Goal: Transaction & Acquisition: Purchase product/service

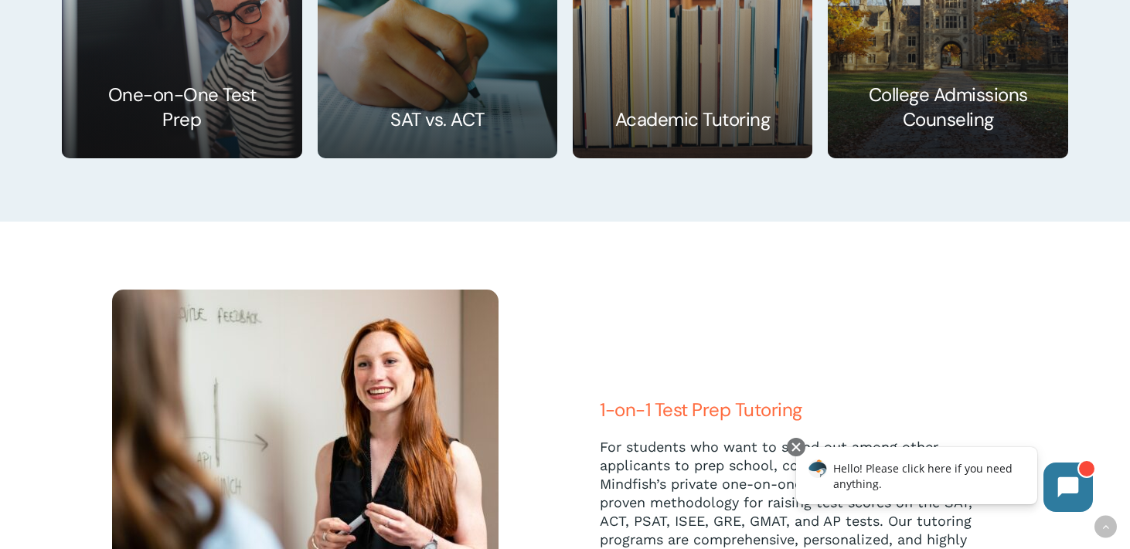
scroll to position [2463, 0]
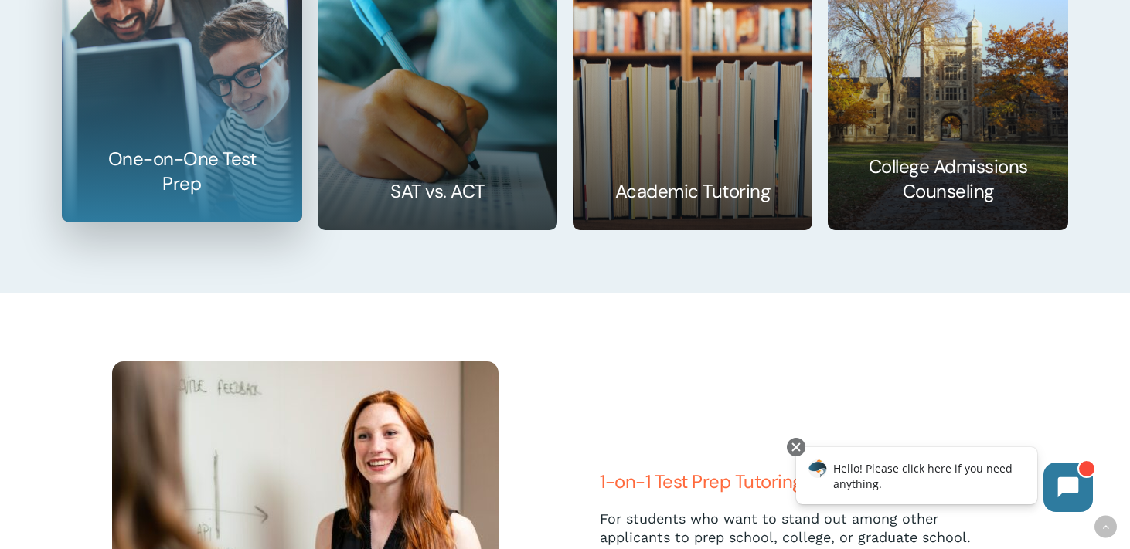
click at [228, 72] on link at bounding box center [182, 87] width 238 height 269
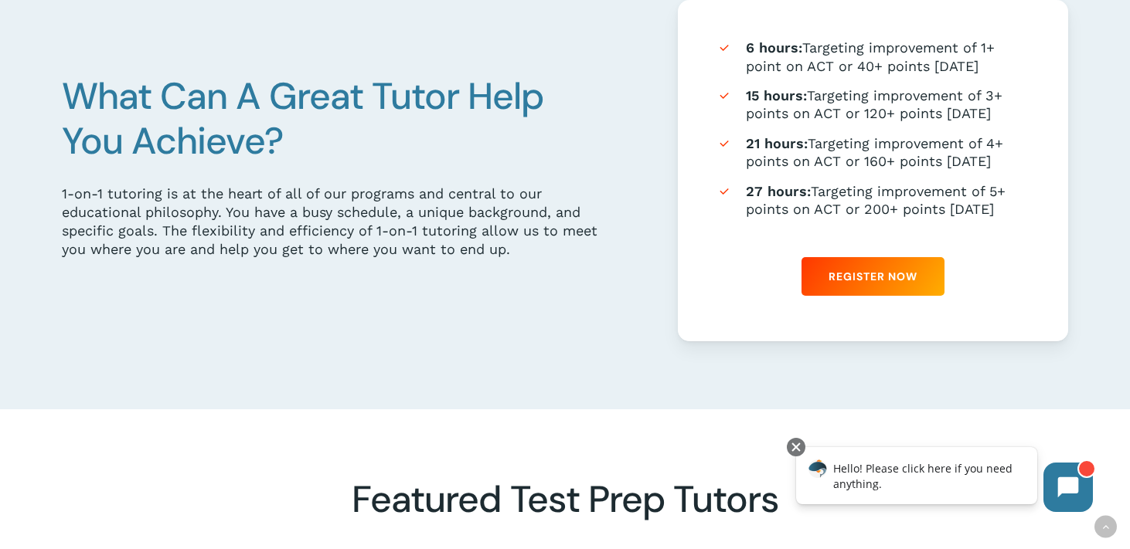
scroll to position [949, 0]
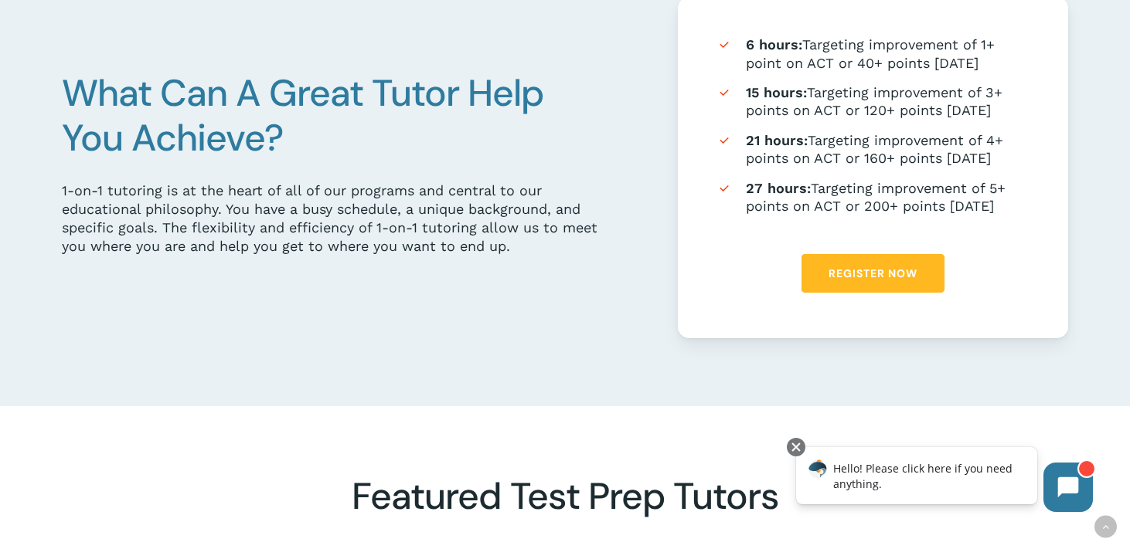
click at [869, 264] on link "Register Now" at bounding box center [872, 273] width 143 height 39
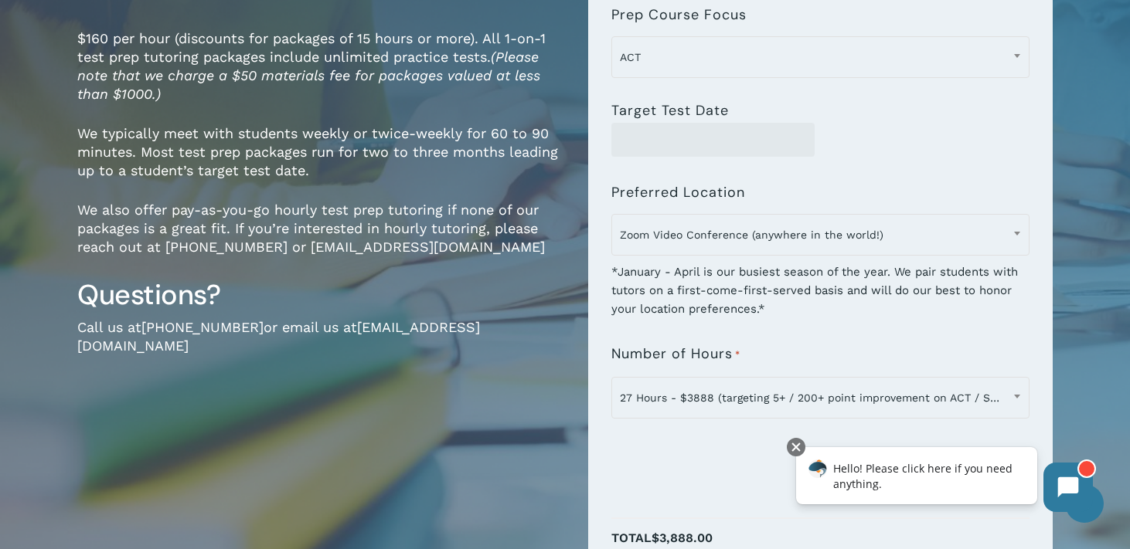
scroll to position [266, 0]
click at [172, 415] on div "1-on-1 Test Prep Tutoring for ACT, SAT & PSAT $160.00 / hour $160 per hour (dis…" at bounding box center [321, 295] width 488 height 821
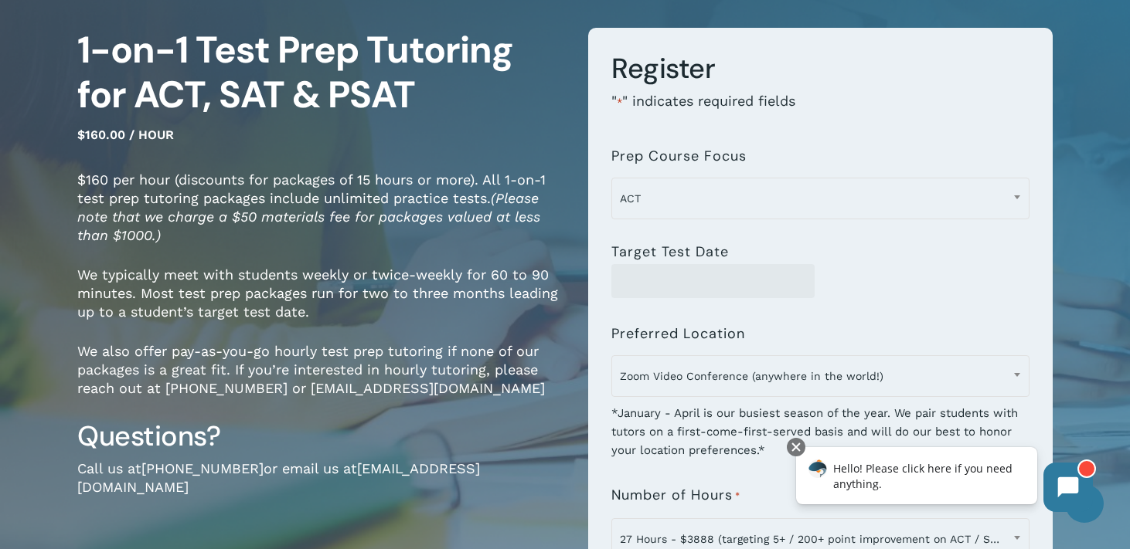
scroll to position [124, 0]
